Goal: Use online tool/utility: Utilize a website feature to perform a specific function

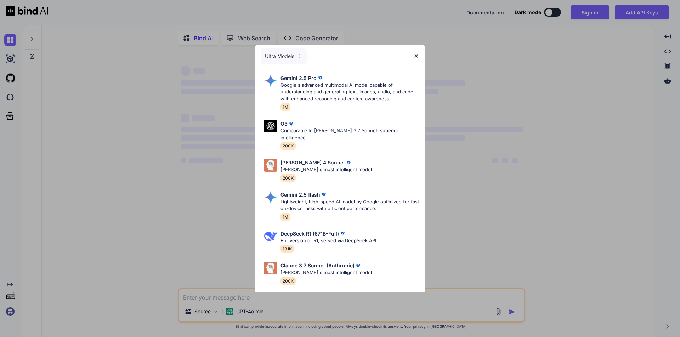
type textarea "x"
click at [414, 55] on img at bounding box center [416, 56] width 6 height 6
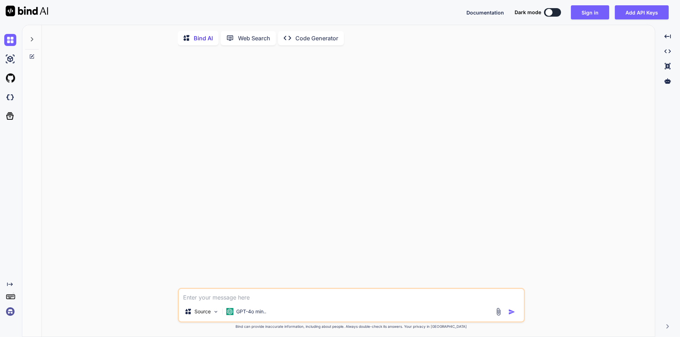
click at [220, 302] on textarea at bounding box center [351, 295] width 345 height 13
type textarea "s"
type textarea "x"
type textarea "ss"
type textarea "x"
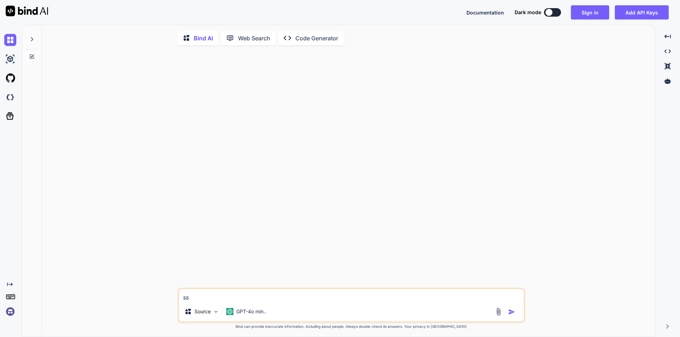
type textarea "ss"
click at [512, 312] on img "button" at bounding box center [511, 312] width 7 height 7
type textarea "x"
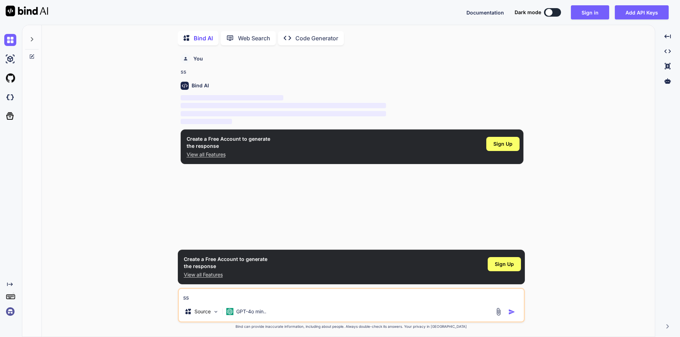
scroll to position [3, 0]
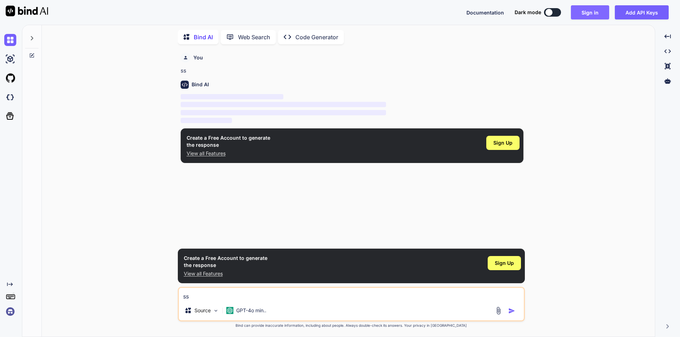
click at [592, 14] on button "Sign in" at bounding box center [590, 12] width 38 height 14
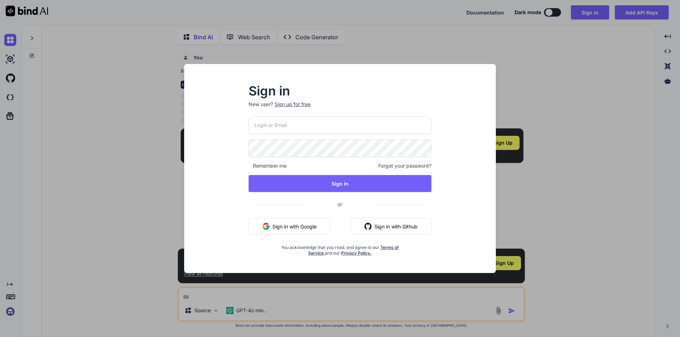
click at [301, 123] on input "email" at bounding box center [340, 124] width 183 height 17
type input "xyz620901@gmai.com"
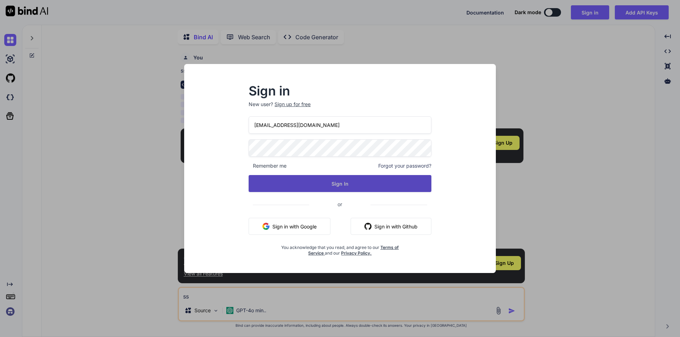
click at [340, 186] on button "Sign In" at bounding box center [340, 183] width 183 height 17
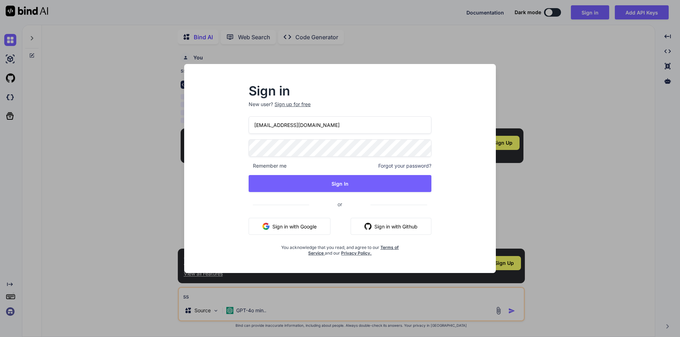
click at [550, 60] on div "Sign in New user? Sign up for free xyz620901@gmai.com Remember me Forgot your p…" at bounding box center [340, 168] width 680 height 337
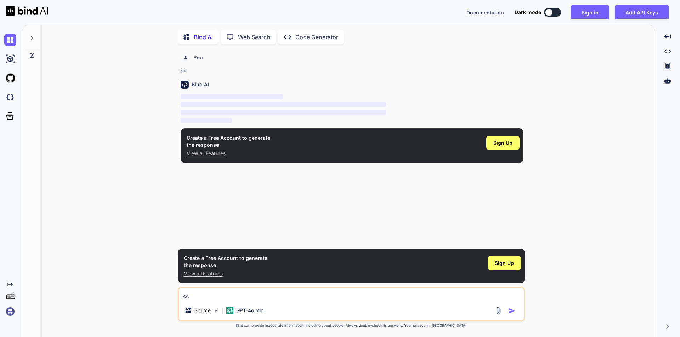
click at [212, 300] on textarea "ss" at bounding box center [351, 294] width 345 height 13
type textarea "c"
type textarea "x"
type textarea "cr"
type textarea "x"
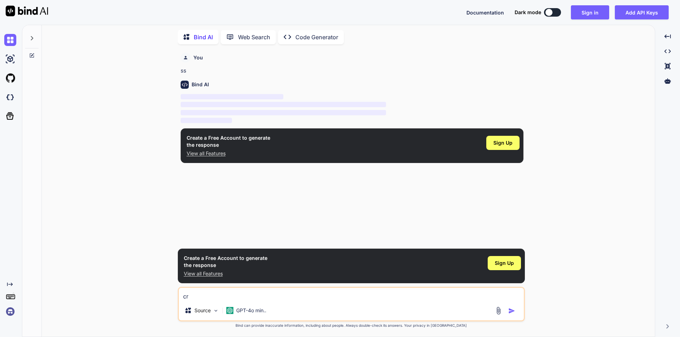
type textarea "cre"
type textarea "x"
type textarea "crea"
type textarea "x"
type textarea "creat"
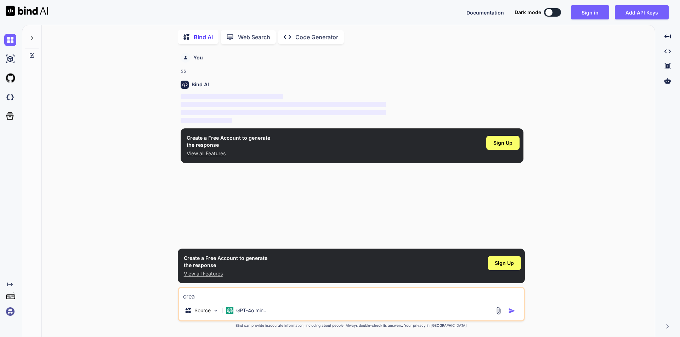
type textarea "x"
type textarea "create"
type textarea "x"
type textarea "create"
type textarea "x"
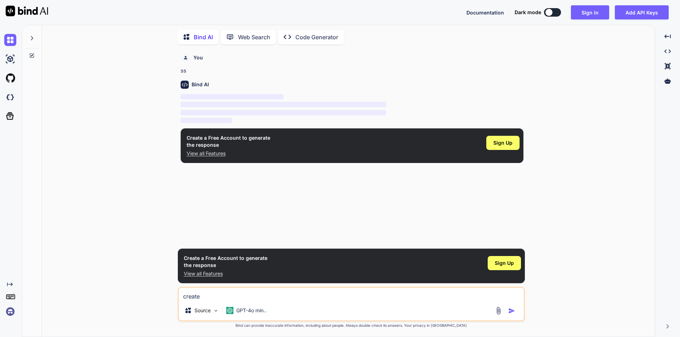
type textarea "create c"
type textarea "x"
type textarea "create cu"
type textarea "x"
type textarea "create cut"
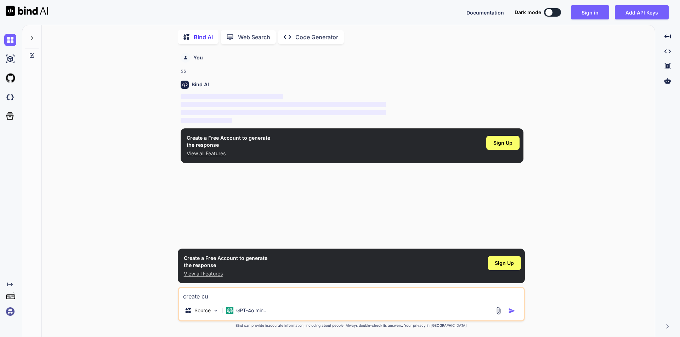
type textarea "x"
type textarea "create cuto"
type textarea "x"
type textarea "create cutom"
type textarea "x"
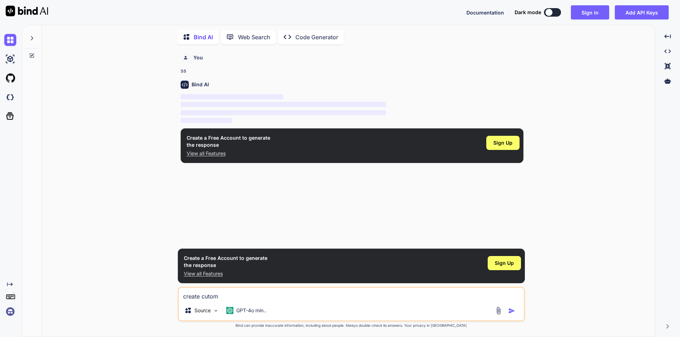
type textarea "create cutom"
type textarea "x"
type textarea "create cutom"
type textarea "x"
type textarea "create cuto"
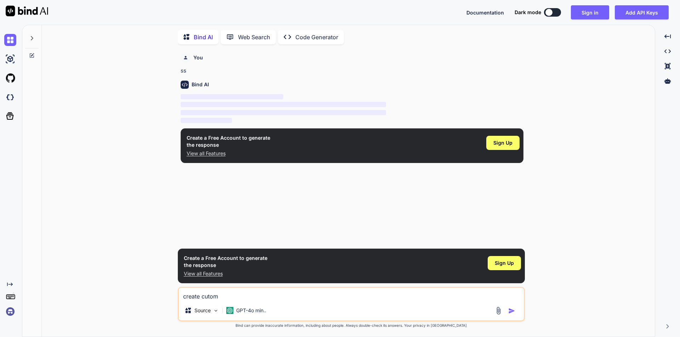
type textarea "x"
type textarea "create cut"
type textarea "x"
type textarea "create cu"
type textarea "x"
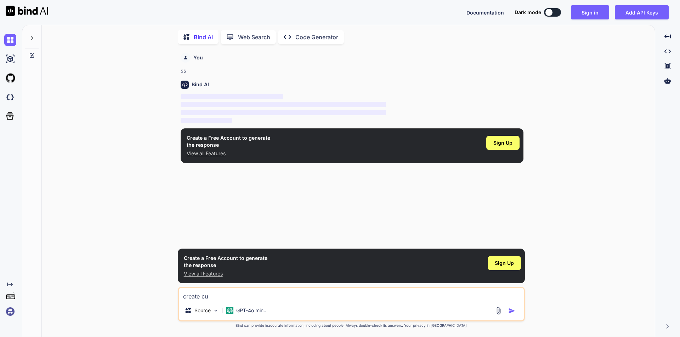
type textarea "create cus"
type textarea "x"
type textarea "create cust"
type textarea "x"
type textarea "create custo"
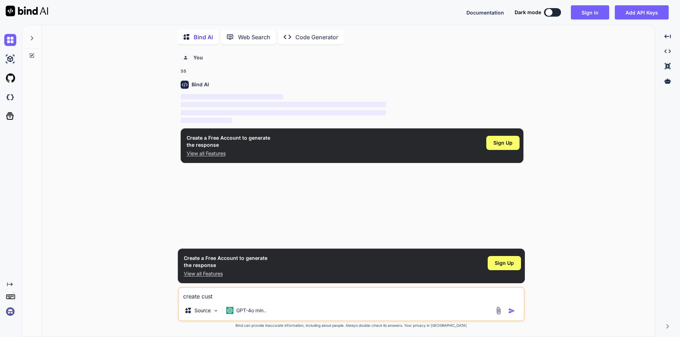
type textarea "x"
type textarea "create custom"
type textarea "x"
type textarea "create custom"
type textarea "x"
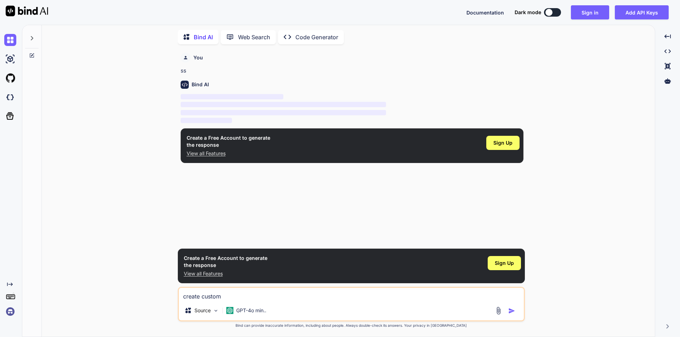
type textarea "create custom d"
type textarea "x"
type textarea "create custom da"
type textarea "x"
type textarea "create custom dat"
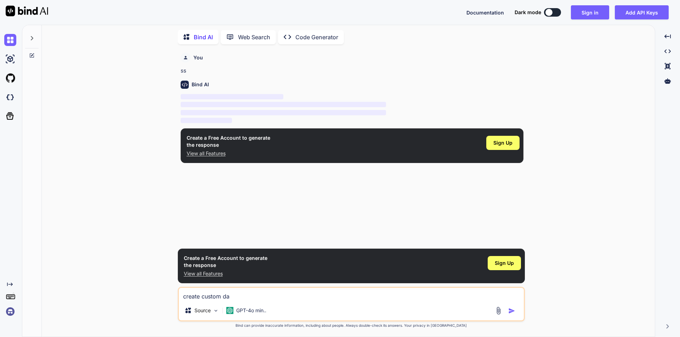
type textarea "x"
type textarea "create custom data"
type textarea "x"
type textarea "create custom data"
type textarea "x"
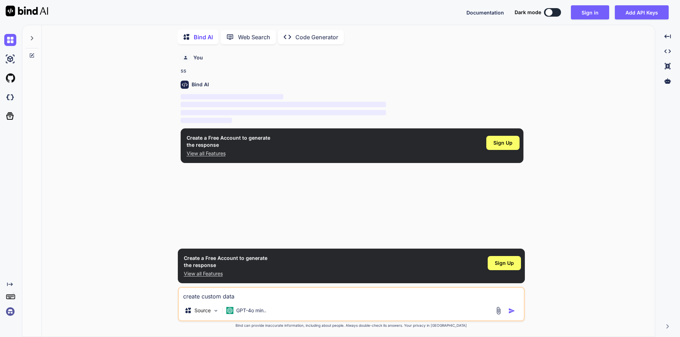
type textarea "create custom data a"
type textarea "x"
type textarea "create custom data an"
type textarea "x"
type textarea "create custom data and"
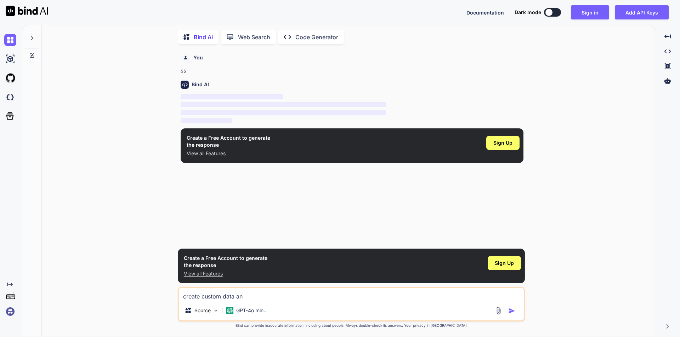
type textarea "x"
type textarea "create custom data and"
type textarea "x"
type textarea "create custom data and t"
type textarea "x"
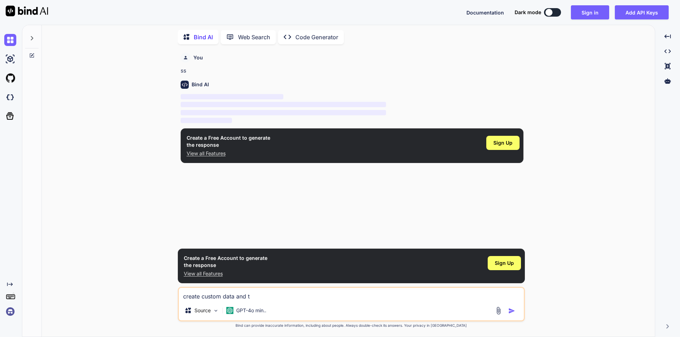
type textarea "create custom data and ti"
type textarea "x"
type textarea "create custom data and tim"
type textarea "x"
type textarea "create custom data and time"
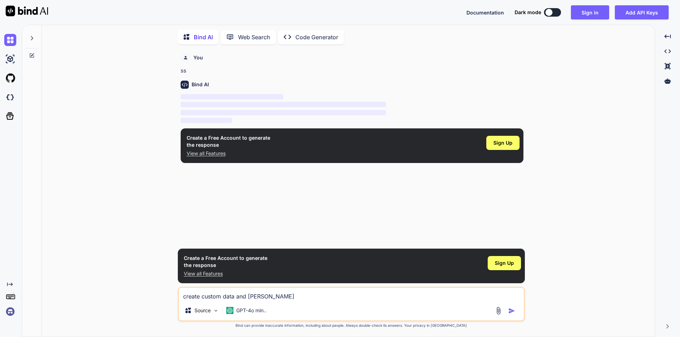
type textarea "x"
type textarea "create custom data and time"
type textarea "x"
type textarea "create custom data and time p"
type textarea "x"
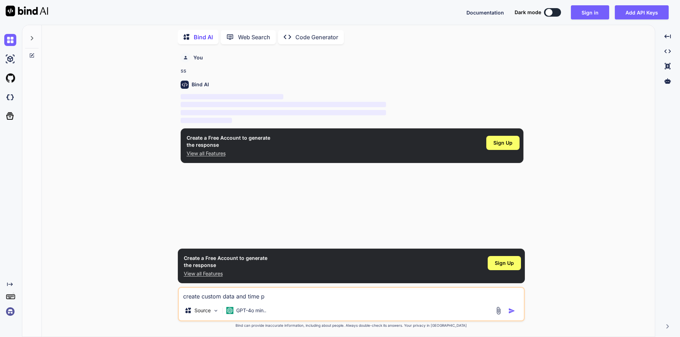
type textarea "create custom data and time pi"
type textarea "x"
type textarea "create custom data and time pic"
type textarea "x"
type textarea "create custom data and time pick"
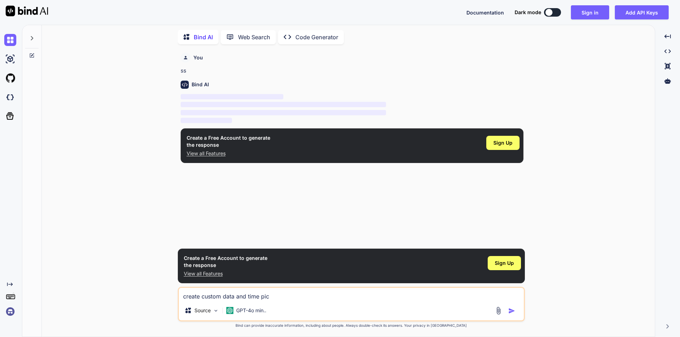
type textarea "x"
type textarea "create custom data and time picke"
type textarea "x"
type textarea "create custom data and time picker"
type textarea "x"
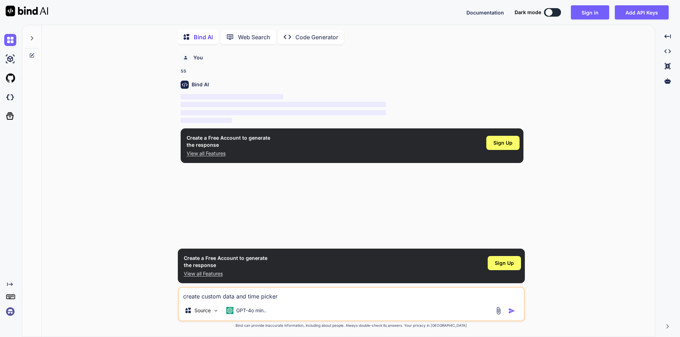
type textarea "create custom data and time picker"
type textarea "x"
type textarea "create custom data and time picker w"
type textarea "x"
type textarea "create custom data and time picker wi"
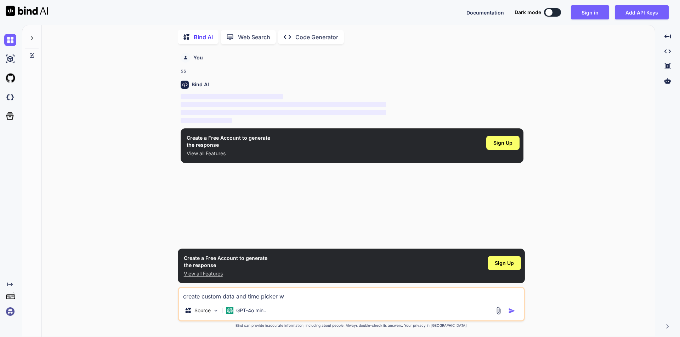
type textarea "x"
type textarea "create custom data and time picker wit"
type textarea "x"
type textarea "create custom data and time picker with"
type textarea "x"
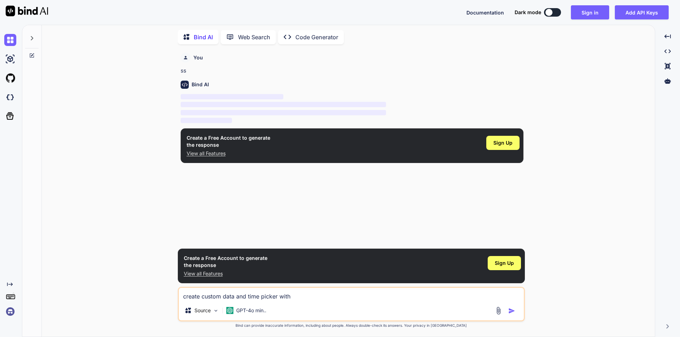
type textarea "create custom data and time picker with"
type textarea "x"
type textarea "create custom data and time picker with r"
type textarea "x"
type textarea "create custom data and time picker with re"
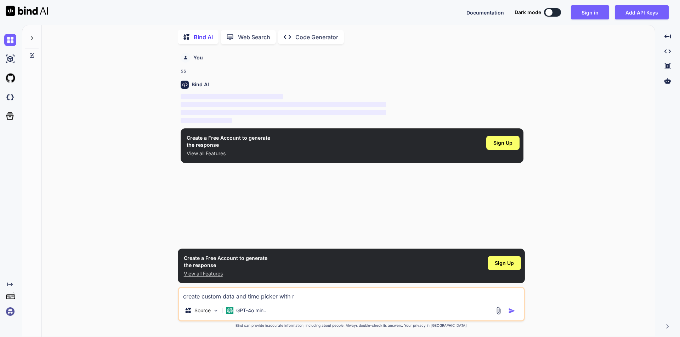
type textarea "x"
type textarea "create custom data and time picker with res"
type textarea "x"
type textarea "create custom data and time picker with resp"
type textarea "x"
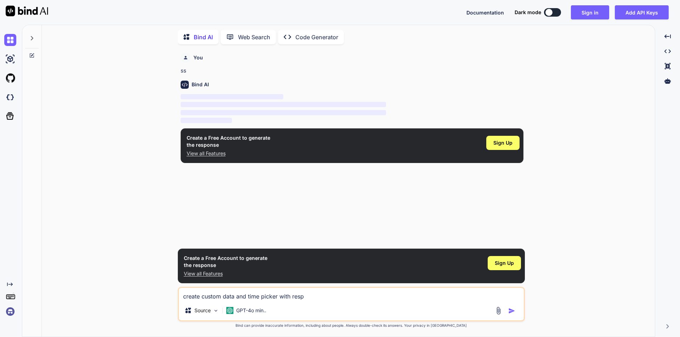
type textarea "create custom data and time picker with respo"
type textarea "x"
type textarea "create custom data and time picker with respon"
type textarea "x"
type textarea "create custom data and time picker with respons"
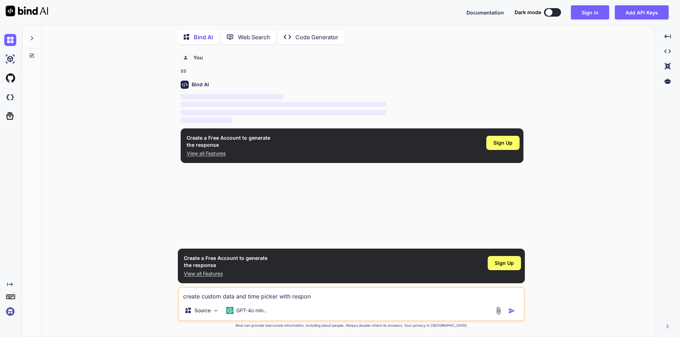
type textarea "x"
type textarea "create custom data and time picker with responsi"
type textarea "x"
type textarea "create custom data and time picker with responsiv"
type textarea "x"
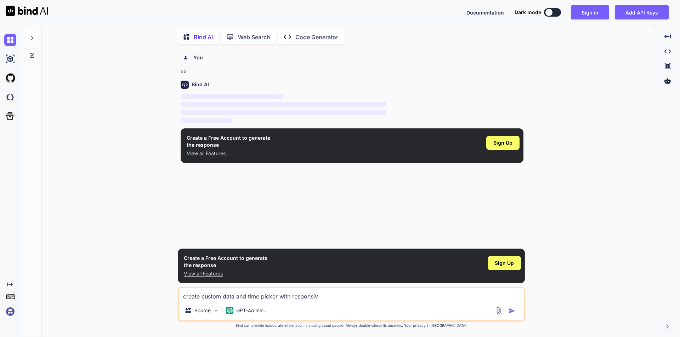
type textarea "create custom data and time picker with responsive"
type textarea "x"
type textarea "create custom data and time picker with responsive"
type textarea "x"
type textarea "create custom data and time picker with responsive u"
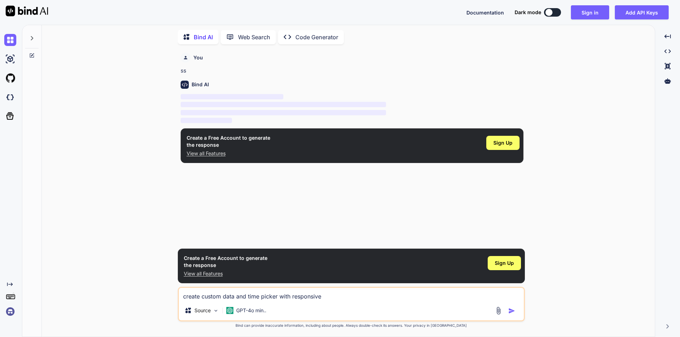
type textarea "x"
type textarea "create custom data and time picker with responsive ui"
type textarea "x"
type textarea "create custom data and time picker with responsive ui"
type textarea "x"
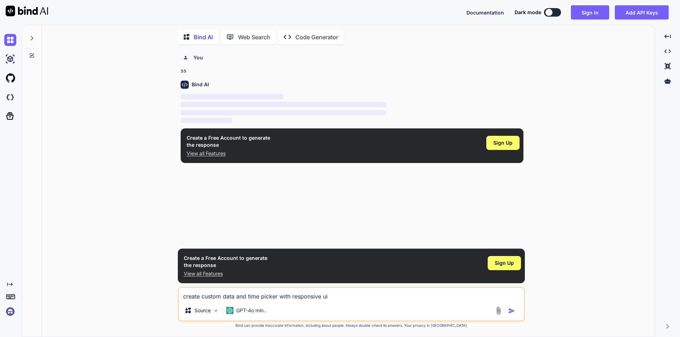
type textarea "create custom data and time picker with responsive ui d"
type textarea "x"
type textarea "create custom data and time picker with responsive ui de"
type textarea "x"
type textarea "create custom data and time picker with responsive ui des"
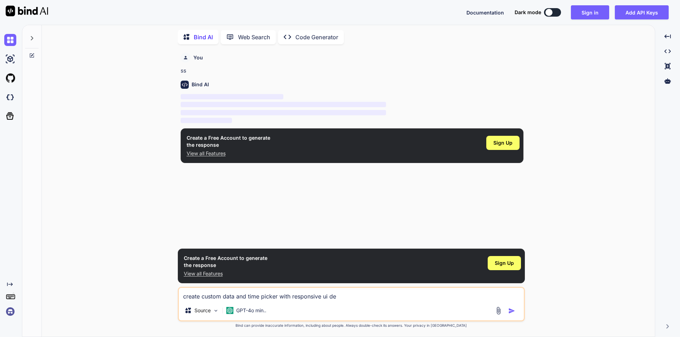
type textarea "x"
type textarea "create custom data and time picker with responsive ui desi"
type textarea "x"
type textarea "create custom data and time picker with responsive ui desin"
type textarea "x"
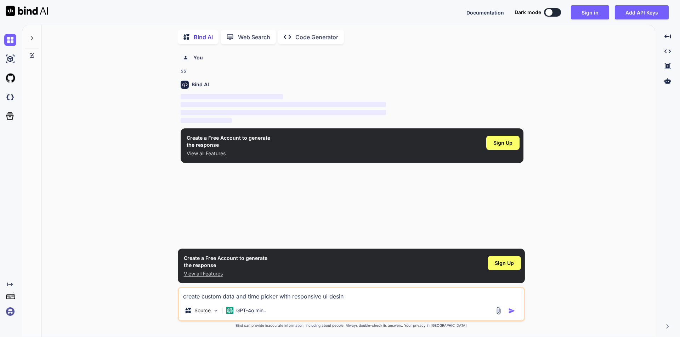
type textarea "create custom data and time picker with responsive ui desing"
type textarea "x"
type textarea "create custom data and time picker with responsive ui desing"
type textarea "x"
type textarea "create custom data and time picker with responsive ui desing u"
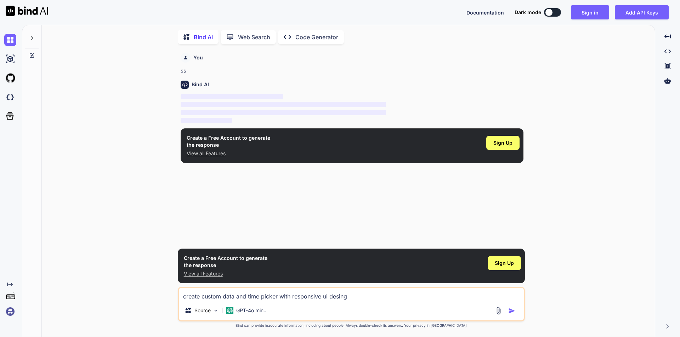
type textarea "x"
type textarea "create custom data and time picker with responsive ui desing us"
type textarea "x"
type textarea "create custom data and time picker with responsive ui desing usi"
type textarea "x"
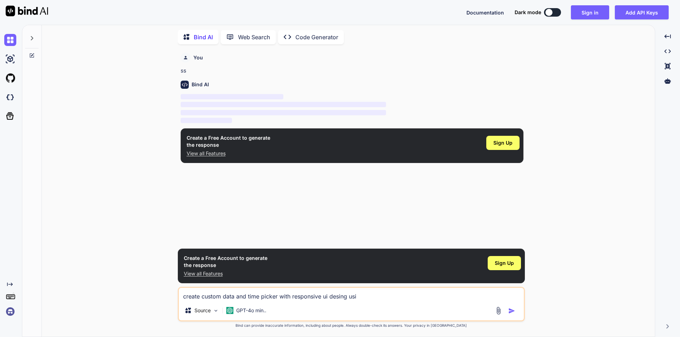
type textarea "create custom data and time picker with responsive ui desing usig"
type textarea "x"
type textarea "create custom data and time picker with responsive ui desing usign"
type textarea "x"
type textarea "create custom data and time picker with responsive ui desing usign"
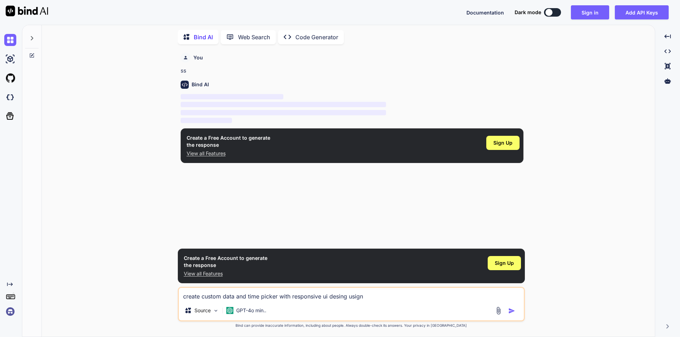
type textarea "x"
type textarea "create custom data and time picker with responsive ui desing usign j"
type textarea "x"
type textarea "create custom data and time picker with responsive ui desing usign ja"
type textarea "x"
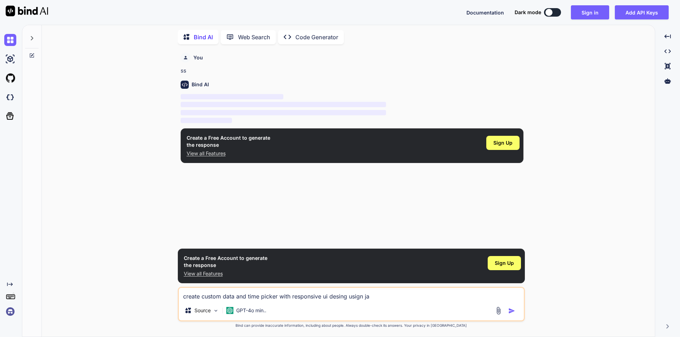
type textarea "create custom data and time picker with responsive ui desing usign jav"
type textarea "x"
type textarea "create custom data and time picker with responsive ui desing usign java"
type textarea "x"
type textarea "create custom data and time picker with responsive ui desing usign jav"
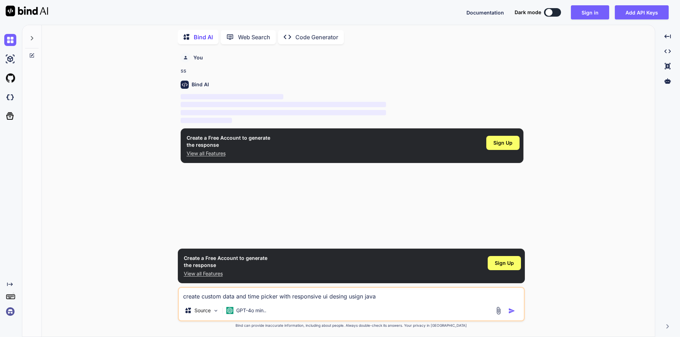
type textarea "x"
type textarea "create custom data and time picker with responsive ui desing usign ja"
type textarea "x"
type textarea "create custom data and time picker with responsive ui desing usign j"
type textarea "x"
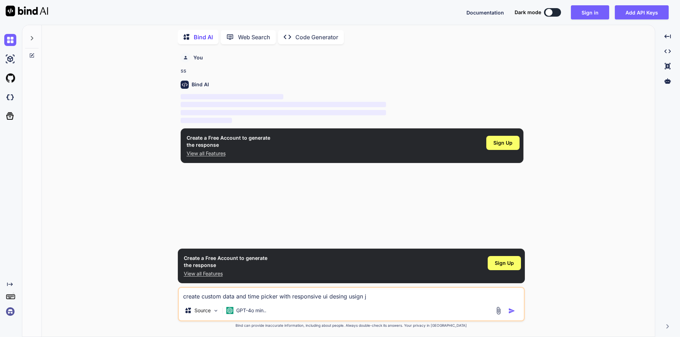
type textarea "create custom data and time picker with responsive ui desing usign"
type textarea "x"
type textarea "create custom data and time picker with responsive ui desing usign h"
type textarea "x"
type textarea "create custom data and time picker with responsive ui desing usign ht"
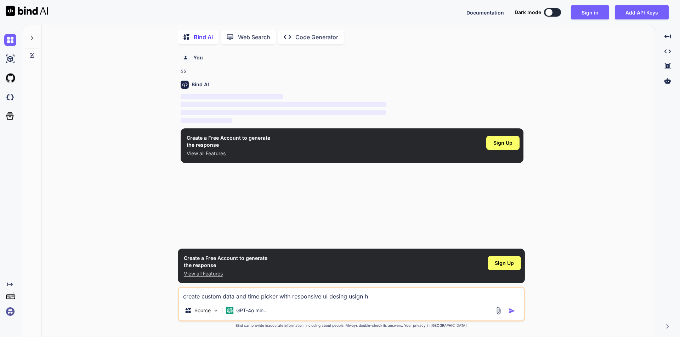
type textarea "x"
type textarea "create custom data and time picker with responsive ui desing usign htm"
type textarea "x"
type textarea "create custom data and time picker with responsive ui desing usign html"
type textarea "x"
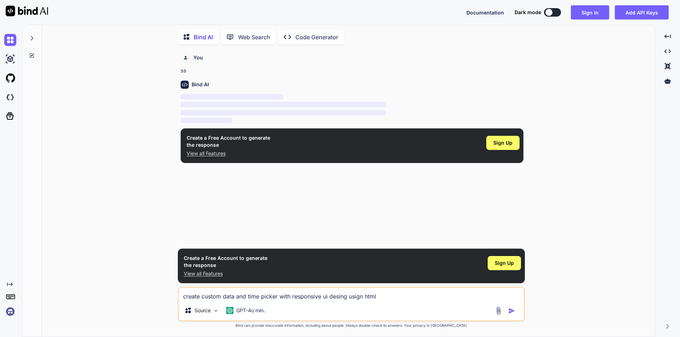
type textarea "create custom data and time picker with responsive ui desing usign html"
type textarea "x"
type textarea "create custom data and time picker with responsive ui desing usign html c"
type textarea "x"
type textarea "create custom data and time picker with responsive ui desing usign html cs"
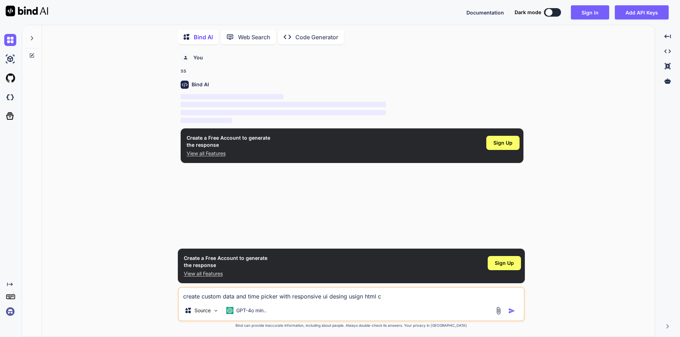
type textarea "x"
type textarea "create custom data and time picker with responsive ui desing usign html css"
type textarea "x"
type textarea "create custom data and time picker with responsive ui desing usign html cs"
type textarea "x"
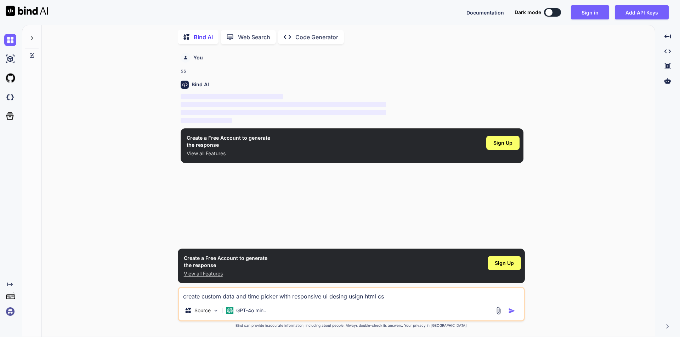
type textarea "create custom data and time picker with responsive ui desing usign html c"
type textarea "x"
type textarea "create custom data and time picker with responsive ui desing usign html"
type textarea "x"
type textarea "create custom data and time picker with responsive ui desing usign html"
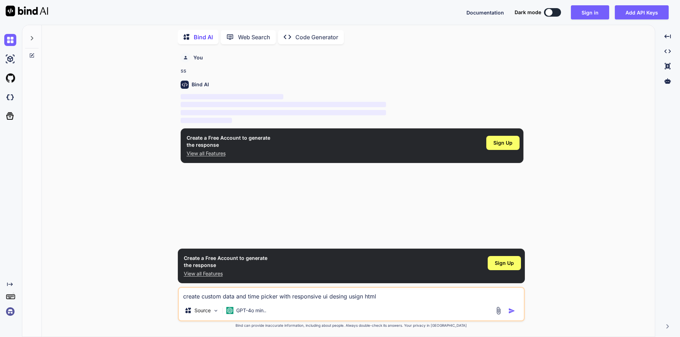
type textarea "x"
type textarea "create custom data and time picker with responsive ui desing usign html,"
type textarea "x"
click at [510, 309] on img "button" at bounding box center [511, 311] width 7 height 7
drag, startPoint x: 463, startPoint y: 295, endPoint x: 146, endPoint y: 296, distance: 317.3
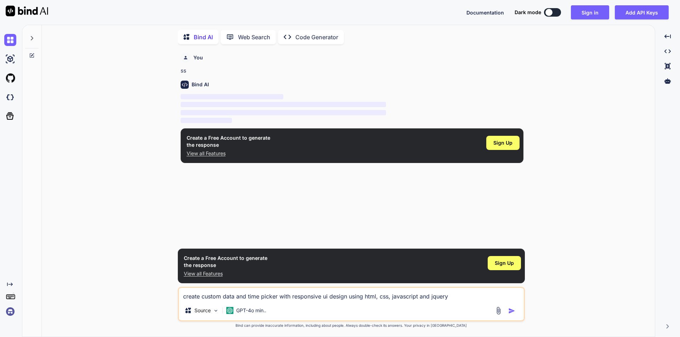
click at [146, 296] on div "You ss Bind AI ‌ ‌ ‌ ‌ Create a Free Account to generate the response View all …" at bounding box center [350, 193] width 607 height 287
click at [587, 12] on button "Sign in" at bounding box center [590, 12] width 38 height 14
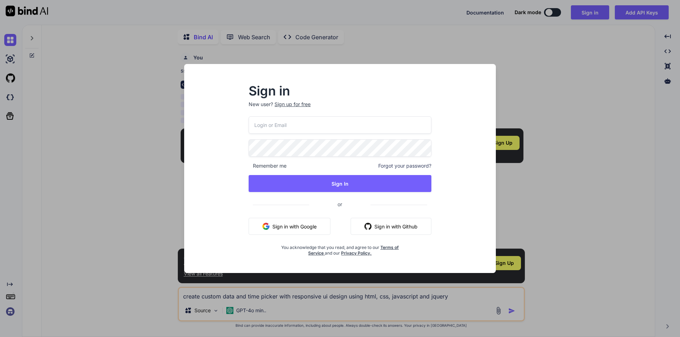
click at [286, 116] on p "New user? Sign up for free" at bounding box center [340, 109] width 183 height 16
click at [272, 126] on input "email" at bounding box center [340, 124] width 183 height 17
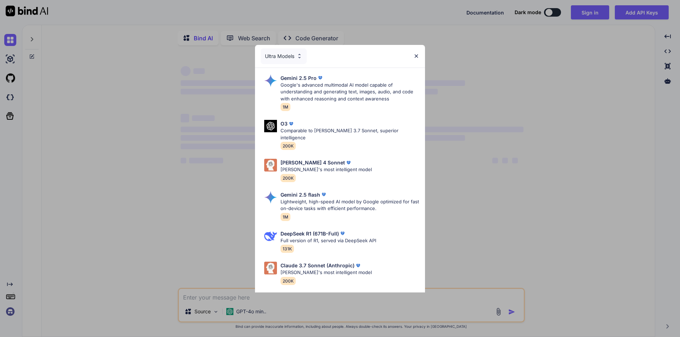
type textarea "x"
click at [314, 89] on p "Google's advanced multimodal AI model capable of understanding and generating t…" at bounding box center [349, 92] width 139 height 21
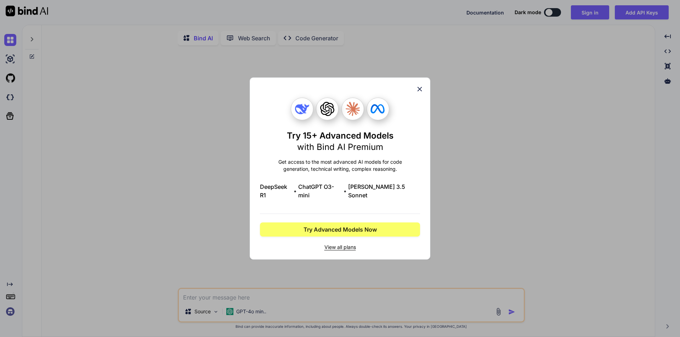
click at [420, 93] on icon at bounding box center [420, 89] width 8 height 8
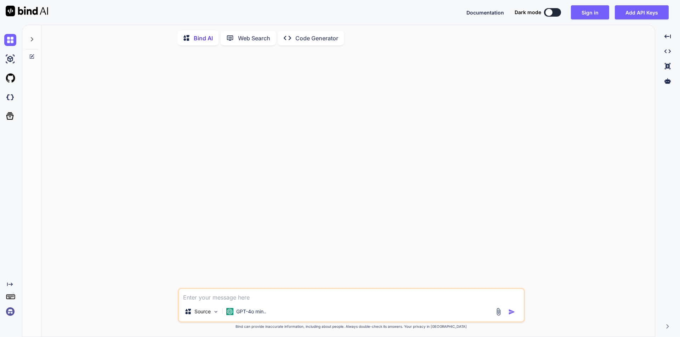
click at [199, 295] on textarea at bounding box center [351, 295] width 345 height 13
paste textarea "create custom data and time picker with responsive ui design using html, css, j…"
type textarea "create custom data and time picker with responsive ui design using html, css, j…"
click at [512, 315] on img "button" at bounding box center [511, 312] width 7 height 7
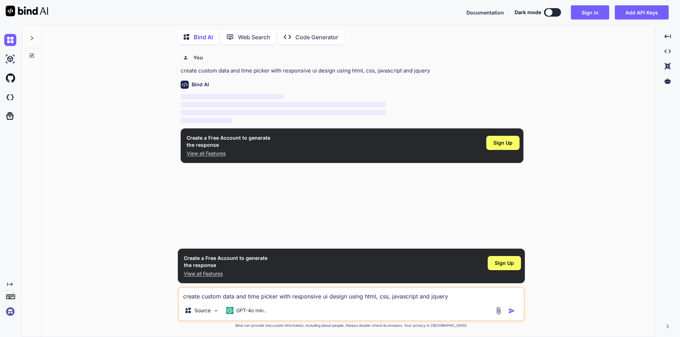
click at [483, 11] on span "Documentation" at bounding box center [485, 13] width 38 height 6
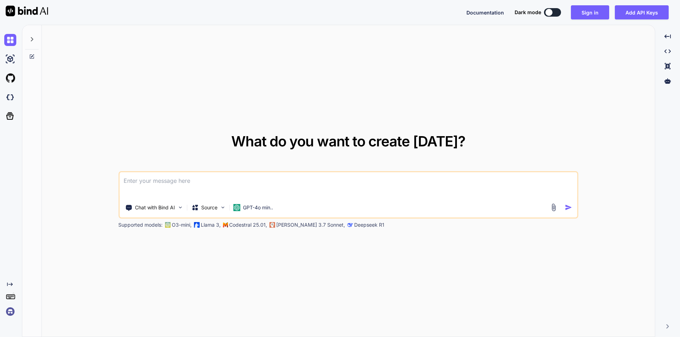
click at [196, 184] on textarea at bounding box center [348, 185] width 458 height 26
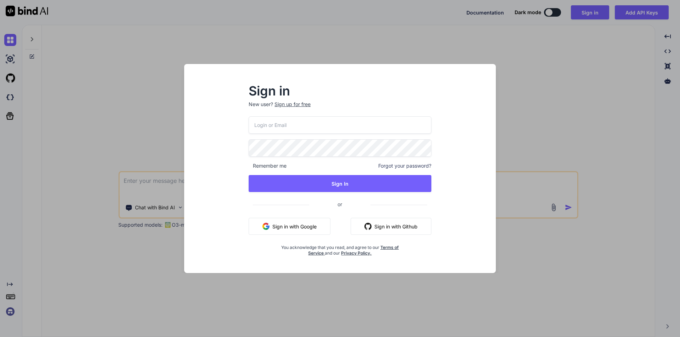
click at [274, 128] on input "email" at bounding box center [340, 124] width 183 height 17
type input "xyz620901@gmail.com"
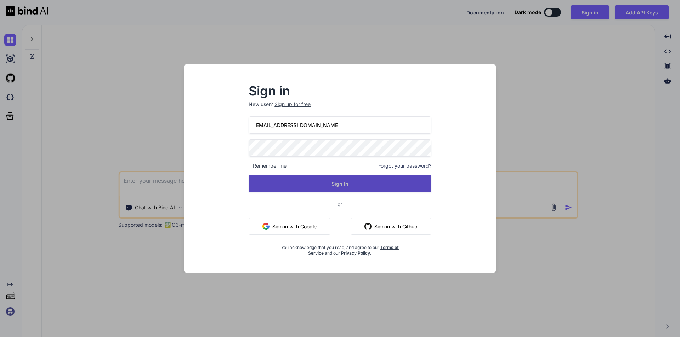
click at [333, 187] on button "Sign In" at bounding box center [340, 183] width 183 height 17
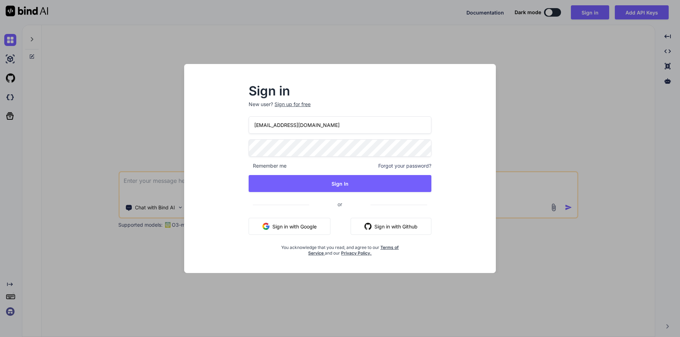
click at [295, 230] on button "Sign in with Google" at bounding box center [290, 226] width 82 height 17
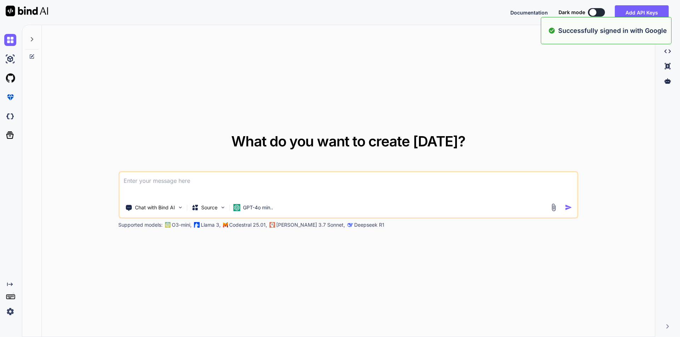
click at [208, 182] on textarea at bounding box center [348, 185] width 458 height 26
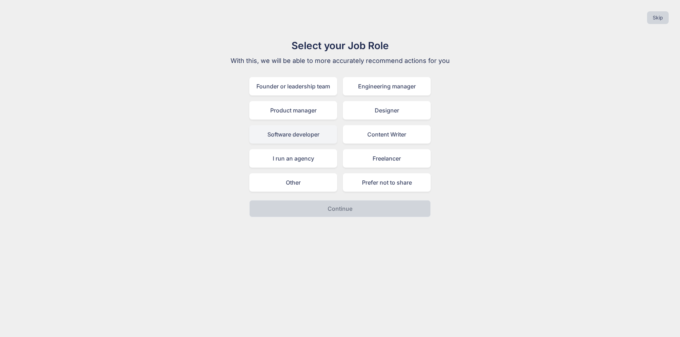
click at [308, 140] on div "Software developer" at bounding box center [293, 134] width 88 height 18
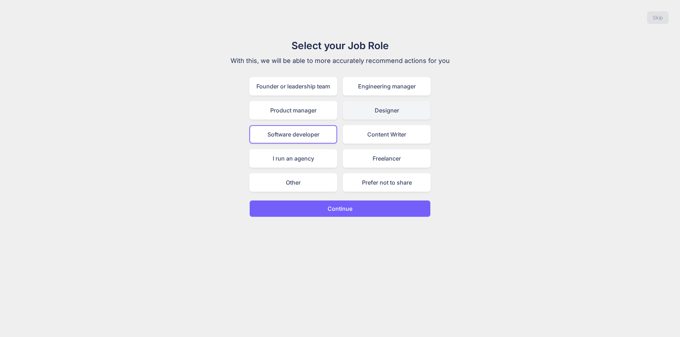
click at [385, 113] on div "Designer" at bounding box center [387, 110] width 88 height 18
click at [351, 211] on p "Continue" at bounding box center [340, 209] width 25 height 8
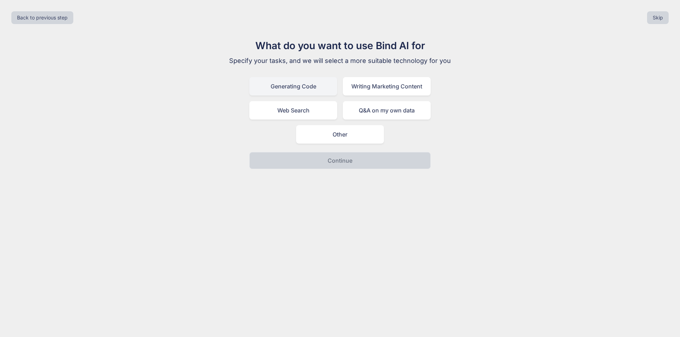
click at [305, 91] on div "Generating Code" at bounding box center [293, 86] width 88 height 18
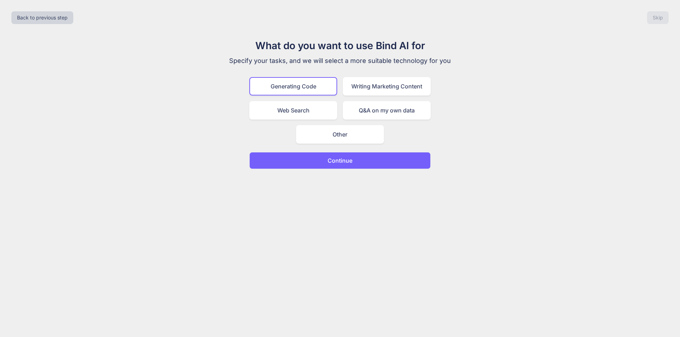
click at [339, 165] on p "Continue" at bounding box center [340, 161] width 25 height 8
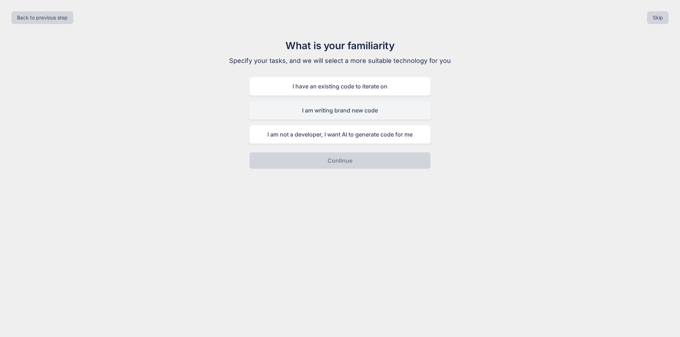
click at [358, 113] on div "I am writing brand new code" at bounding box center [339, 110] width 181 height 18
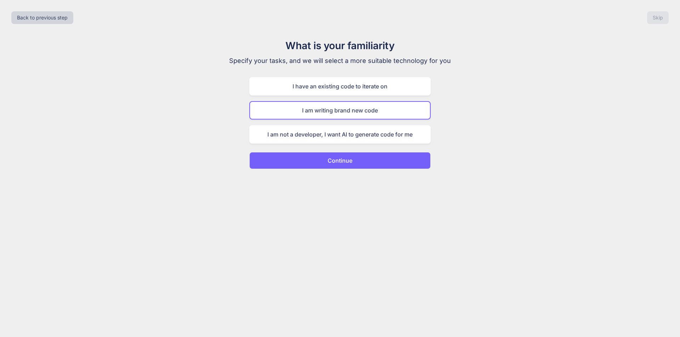
click at [344, 165] on button "Continue" at bounding box center [339, 160] width 181 height 17
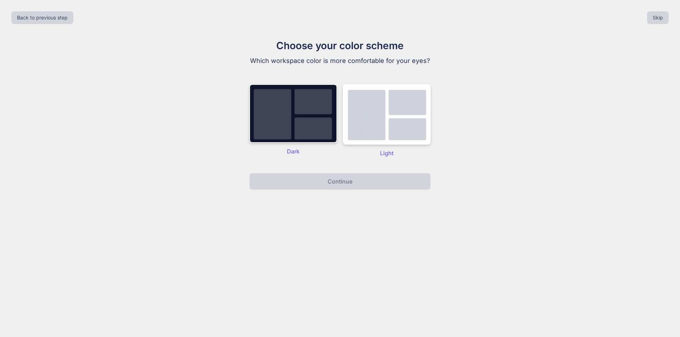
click at [273, 111] on img at bounding box center [293, 113] width 88 height 59
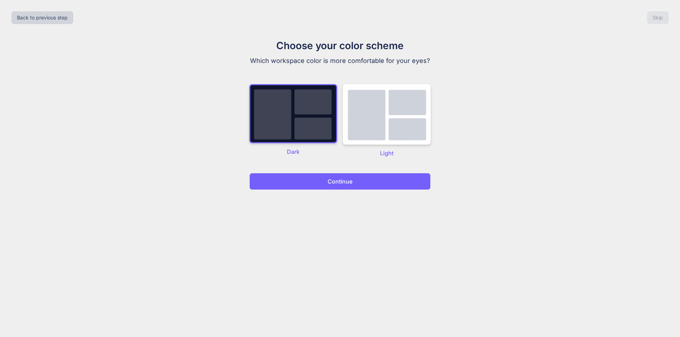
click at [319, 181] on button "Continue" at bounding box center [339, 181] width 181 height 17
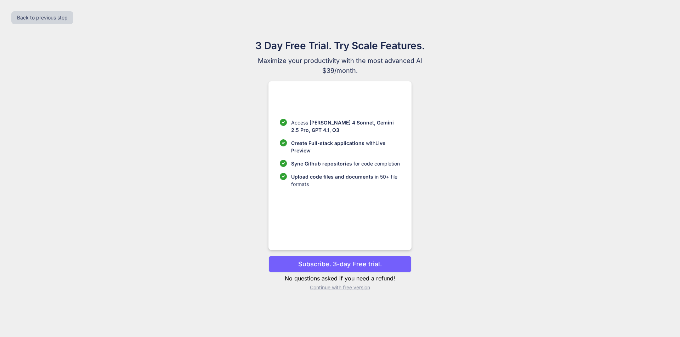
click at [331, 289] on p "Continue with free version" at bounding box center [339, 287] width 143 height 7
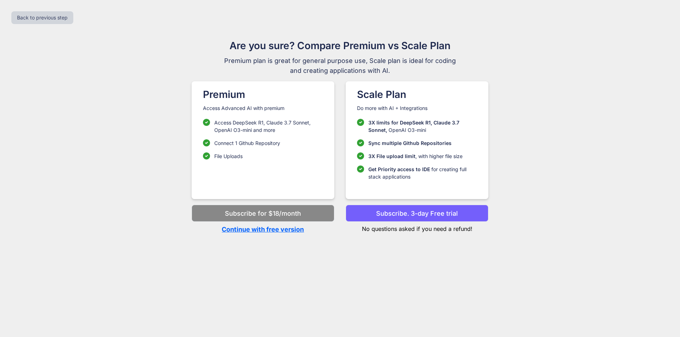
click at [284, 233] on p "Continue with free version" at bounding box center [263, 230] width 143 height 10
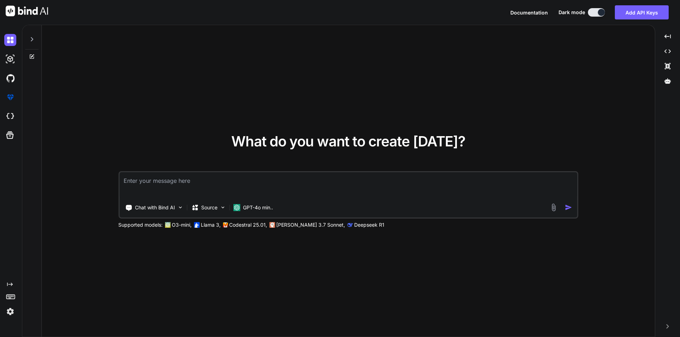
click at [184, 186] on textarea at bounding box center [348, 185] width 458 height 26
type textarea "create custom data and time picker with responsive ui design using html, css, j…"
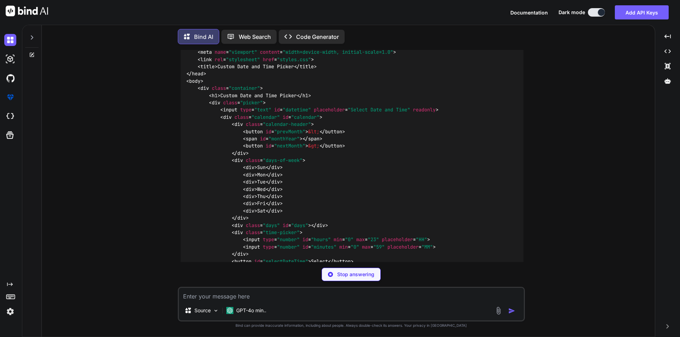
scroll to position [35, 0]
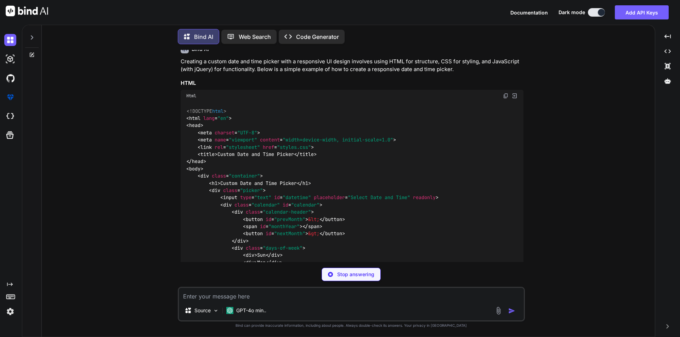
click at [507, 96] on img at bounding box center [506, 96] width 6 height 6
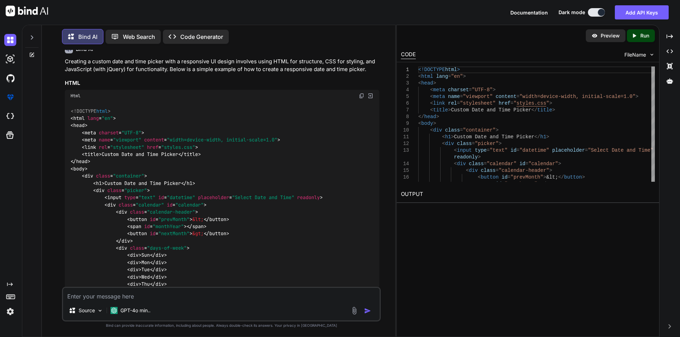
click at [646, 40] on div "Created with Pixso. Run" at bounding box center [641, 35] width 28 height 13
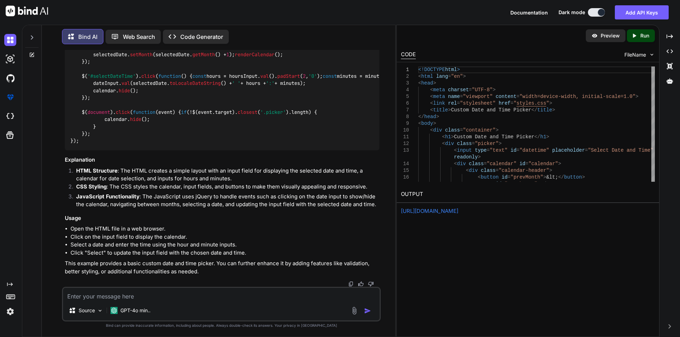
scroll to position [1498, 0]
click at [454, 211] on link "https://app.onecompiler.com/43uc5pcyx_43ucbcp7t" at bounding box center [429, 211] width 57 height 7
click at [197, 38] on p "Code Generator" at bounding box center [201, 37] width 43 height 8
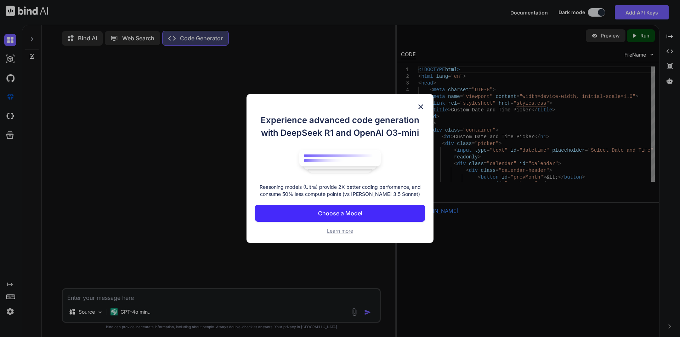
click at [419, 106] on img at bounding box center [420, 107] width 8 height 8
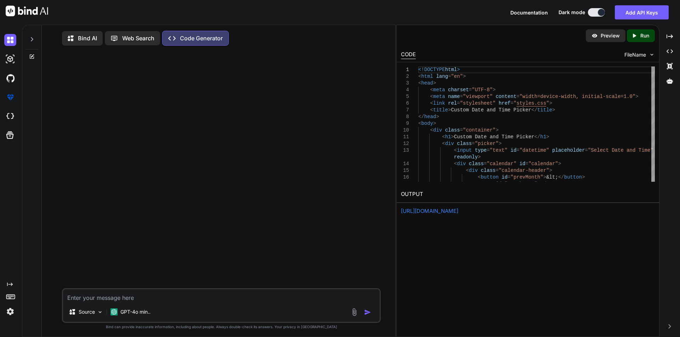
click at [599, 39] on div "Preview" at bounding box center [606, 35] width 40 height 13
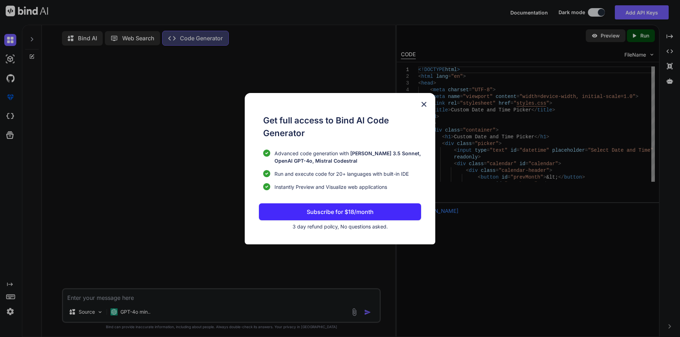
click at [425, 104] on img at bounding box center [424, 104] width 8 height 8
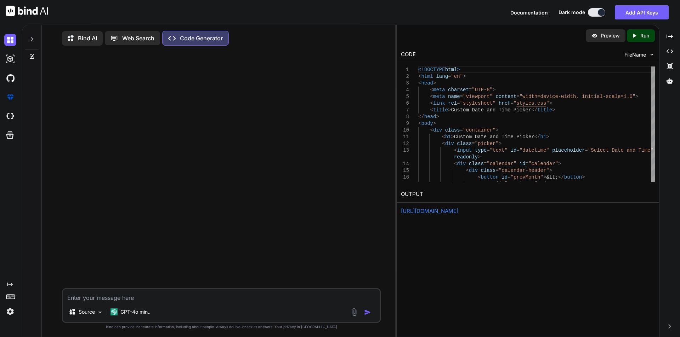
click at [96, 301] on textarea at bounding box center [221, 296] width 317 height 13
paste textarea "<!DOCTYPE html> <html lang="en"> <head> <meta charset="UTF-8"> <meta name="view…"
type textarea "<!DOCTYPE html> <html lang="en"> <head> <meta charset="UTF-8"> <meta name="view…"
paste textarea
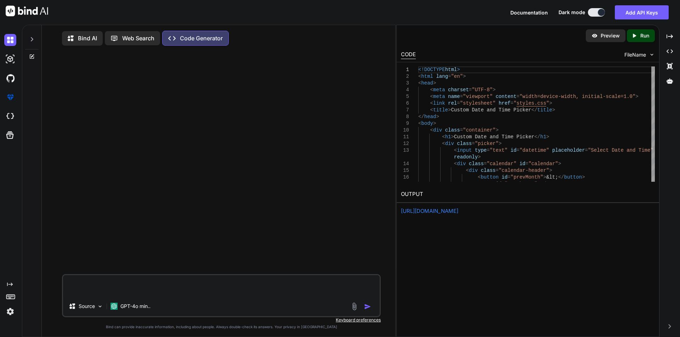
click at [112, 288] on textarea at bounding box center [221, 285] width 317 height 21
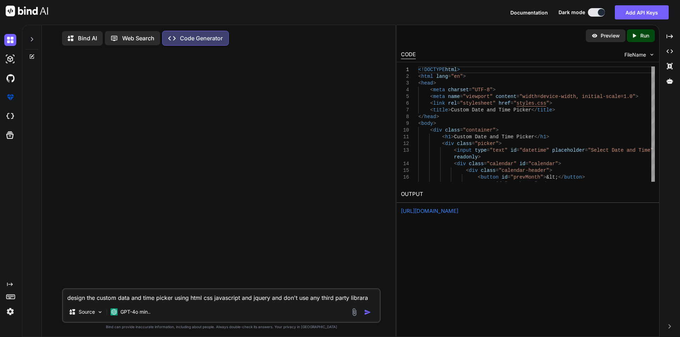
type textarea "design the custom data and time picker using html css javascript and jquery and…"
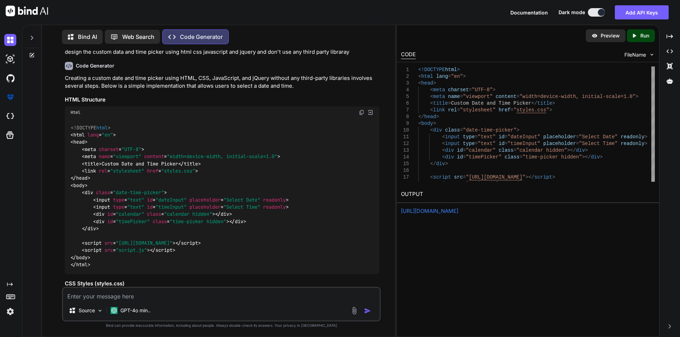
scroll to position [35, 0]
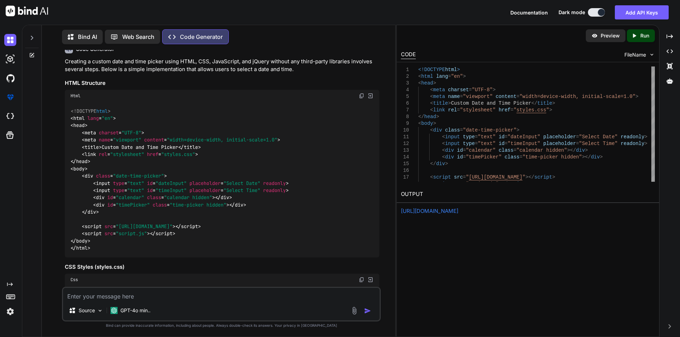
click at [358, 95] on div "Html" at bounding box center [222, 96] width 314 height 12
click at [360, 95] on img at bounding box center [362, 96] width 6 height 6
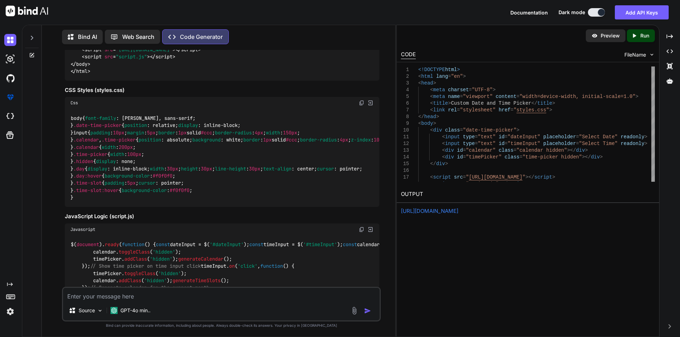
click at [361, 104] on img at bounding box center [362, 103] width 6 height 6
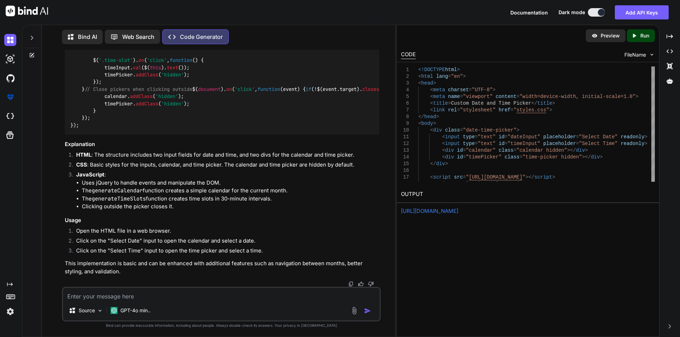
scroll to position [673, 0]
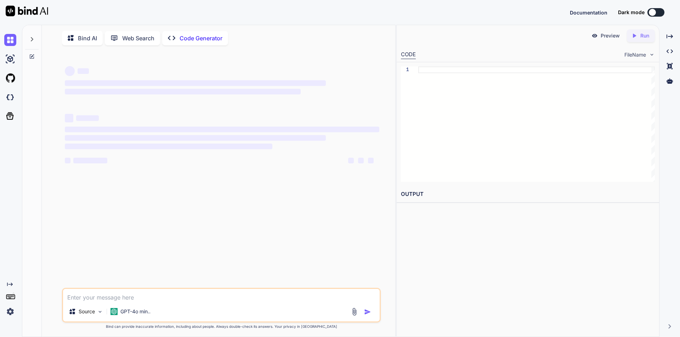
click at [354, 315] on img at bounding box center [354, 312] width 8 height 8
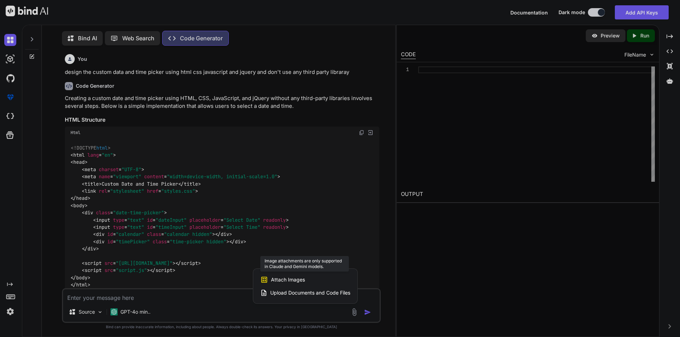
click at [297, 284] on div "Attach Images Image attachments are only supported in Claude and Gemini models." at bounding box center [305, 279] width 90 height 13
click at [293, 277] on span "Attach Images" at bounding box center [288, 278] width 34 height 7
click at [273, 278] on span "Attach Images" at bounding box center [288, 278] width 34 height 7
click at [264, 278] on icon at bounding box center [264, 279] width 8 height 8
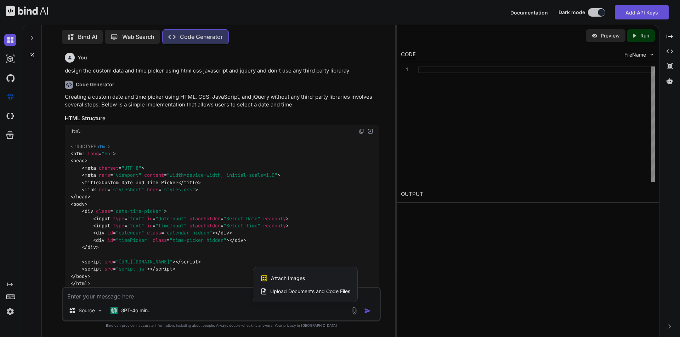
click at [139, 311] on div at bounding box center [340, 168] width 680 height 337
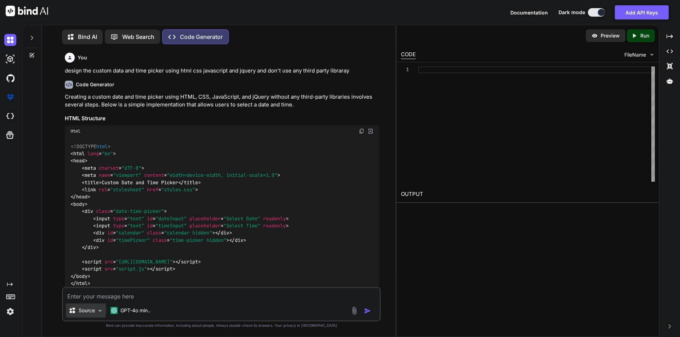
click at [102, 311] on img at bounding box center [100, 311] width 6 height 6
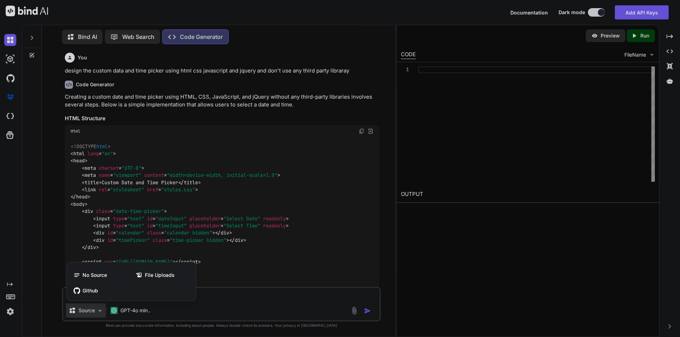
click at [251, 311] on div at bounding box center [340, 168] width 680 height 337
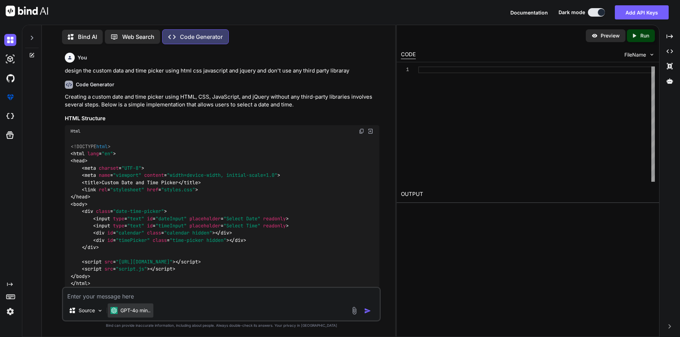
click at [150, 312] on p "GPT-4o min.." at bounding box center [135, 310] width 30 height 7
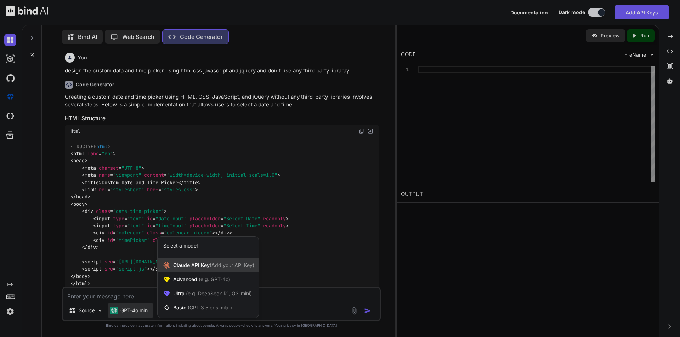
click at [193, 266] on span "Claude API Key (Add your API Key)" at bounding box center [213, 265] width 81 height 7
type textarea "x"
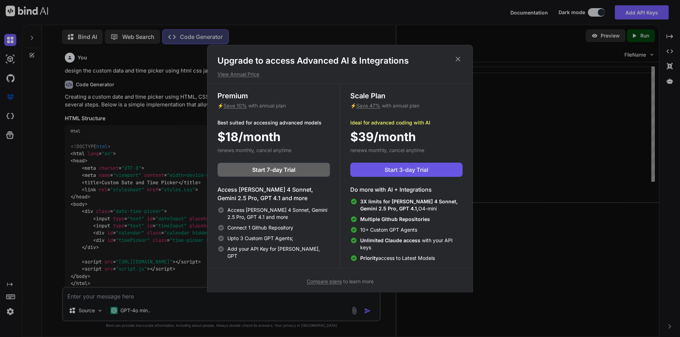
click at [391, 168] on span "Start 3-day Trial" at bounding box center [407, 170] width 44 height 8
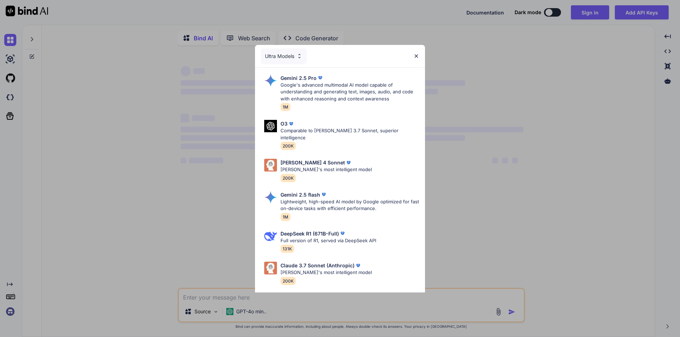
click at [125, 79] on div "Ultra Models Gemini 2.5 Pro Google's advanced multimodal AI model capable of un…" at bounding box center [340, 168] width 680 height 337
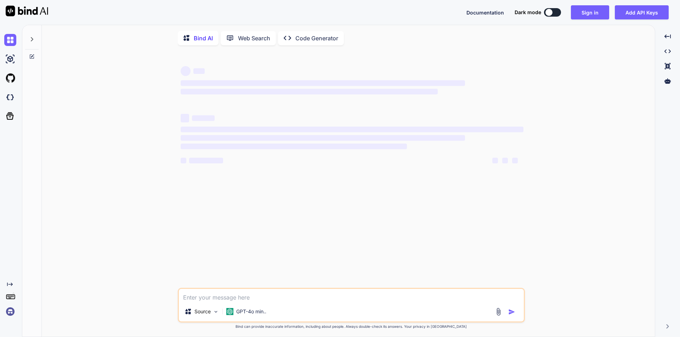
type textarea "x"
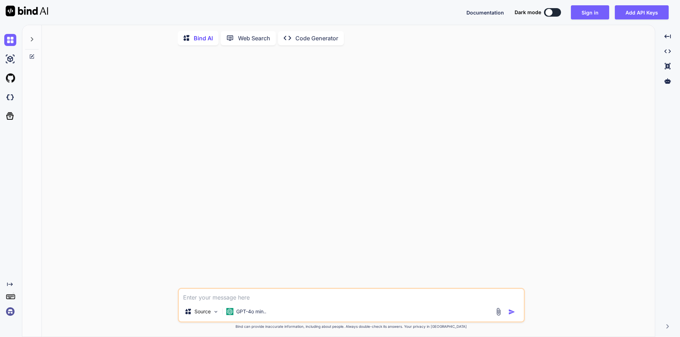
click at [197, 297] on textarea at bounding box center [351, 295] width 345 height 13
paste textarea "$(document).ready(function() { const dateInput = $('#dateInput'); const timeInp…"
type textarea "$(document).ready(function() { const dateInput = $('#dateInput'); const timeInp…"
type textarea "x"
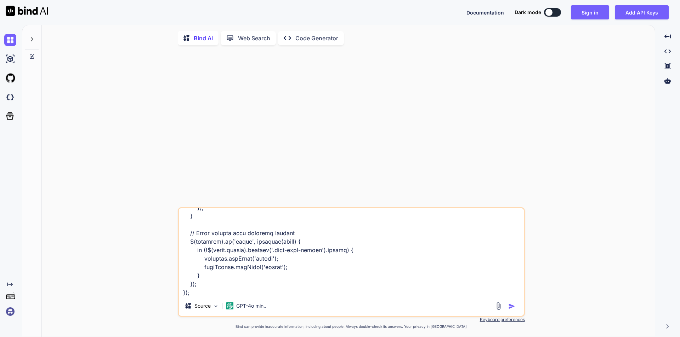
type textarea "$(document).ready(function() { const dateInput = $('#dateInput'); const timeInp…"
click at [512, 309] on img "button" at bounding box center [511, 306] width 7 height 7
type textarea "x"
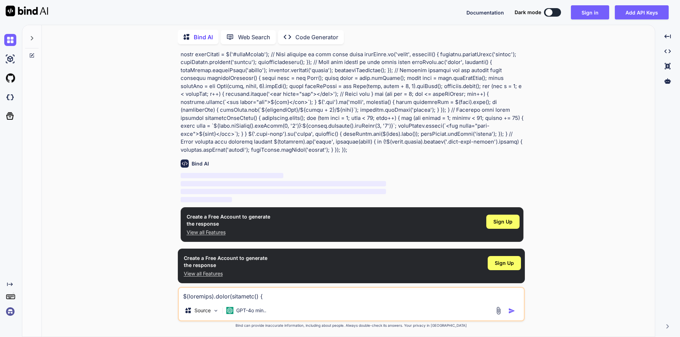
scroll to position [25, 0]
